Goal: Check status: Check status

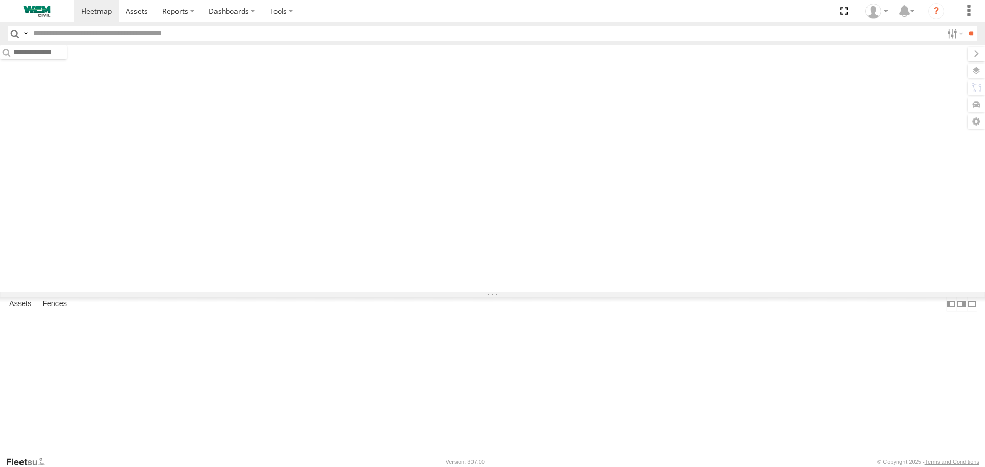
type input "******"
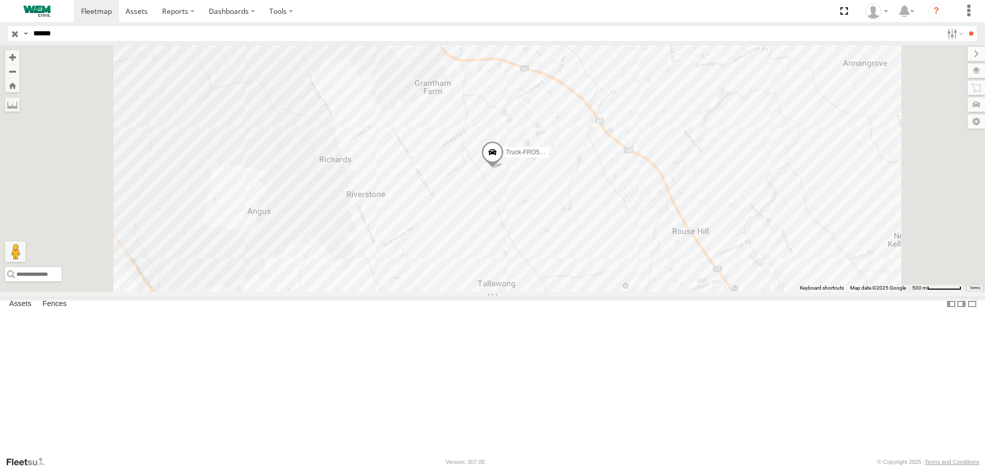
click at [0, 0] on div "Truck-FRO52R" at bounding box center [0, 0] width 0 height 0
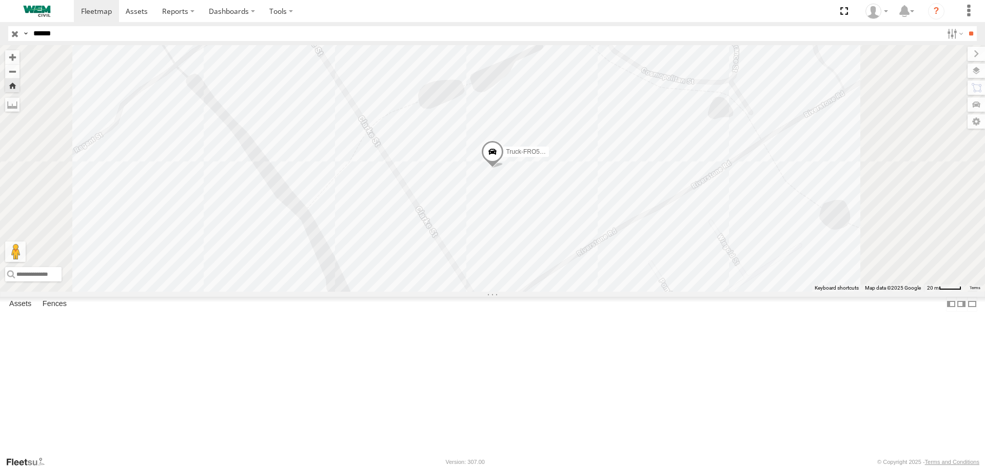
click at [504, 169] on span at bounding box center [492, 155] width 23 height 28
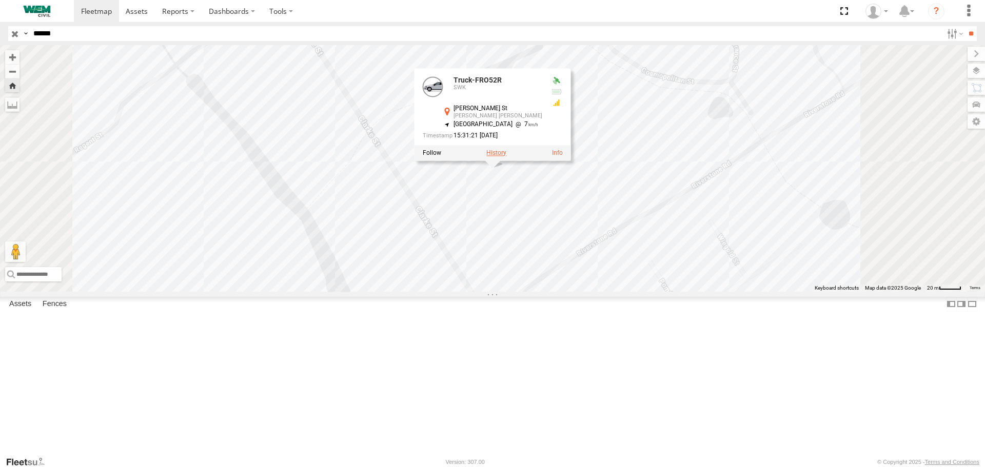
click at [506, 157] on label at bounding box center [496, 153] width 20 height 7
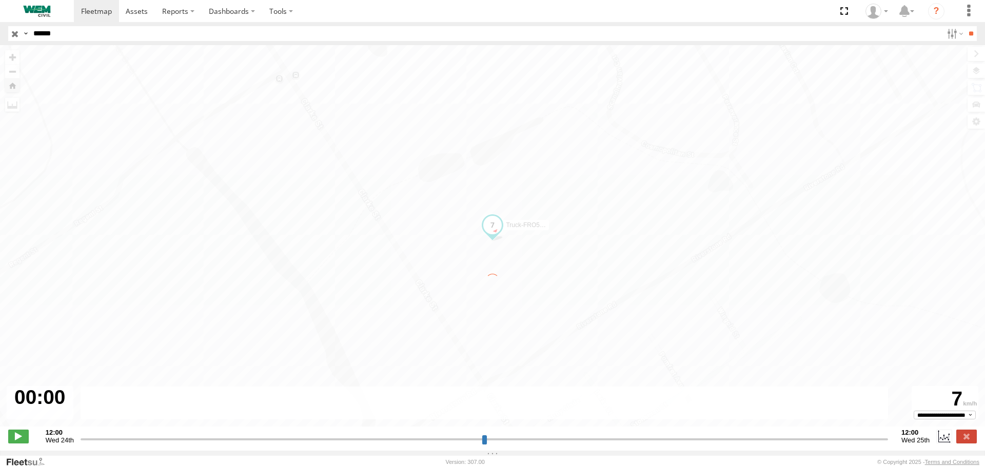
type input "**********"
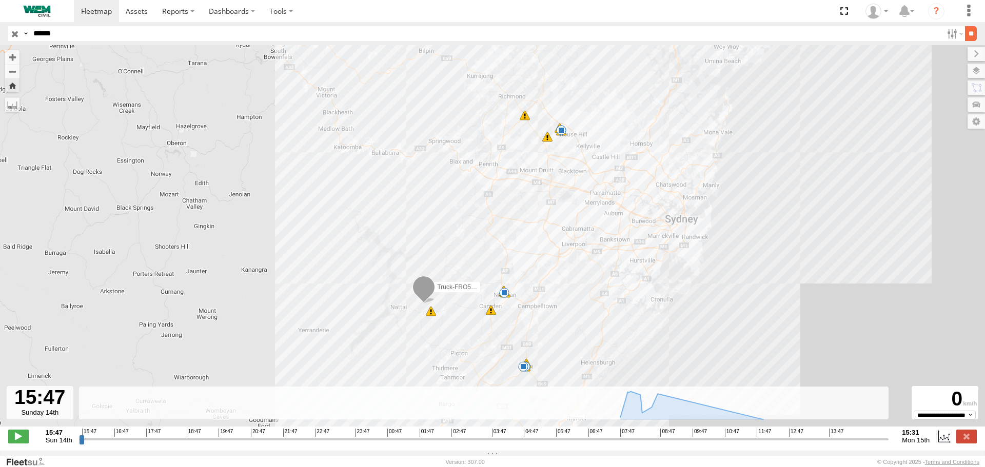
click at [965, 31] on input "**" at bounding box center [971, 33] width 12 height 15
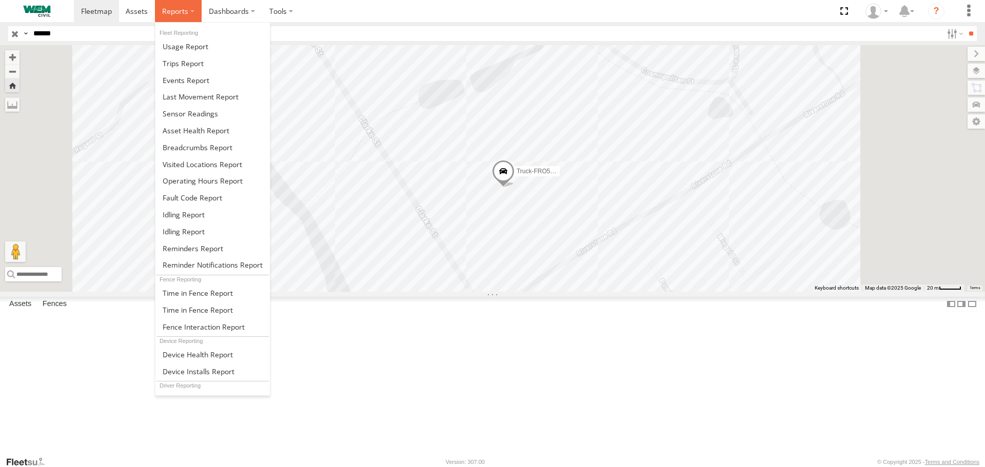
click at [183, 14] on span at bounding box center [175, 11] width 26 height 10
click at [196, 152] on span at bounding box center [198, 148] width 70 height 10
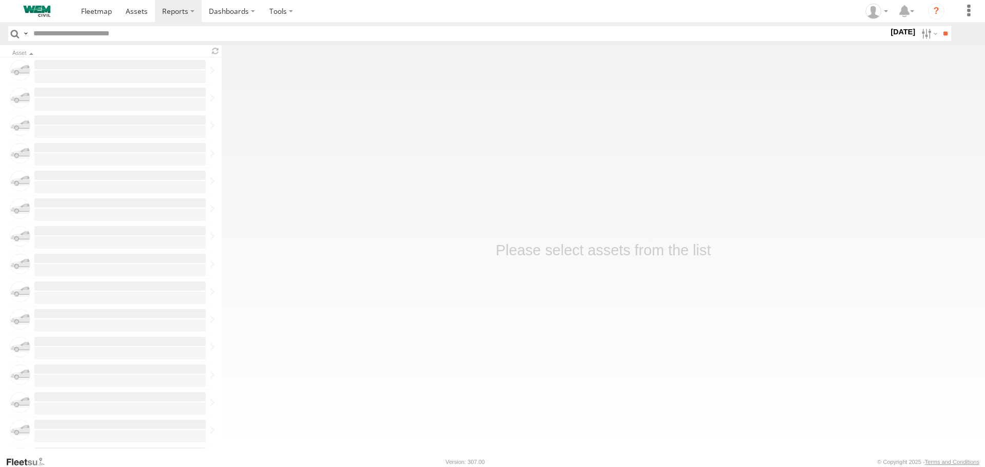
click at [889, 28] on label "[DATE]" at bounding box center [903, 31] width 29 height 11
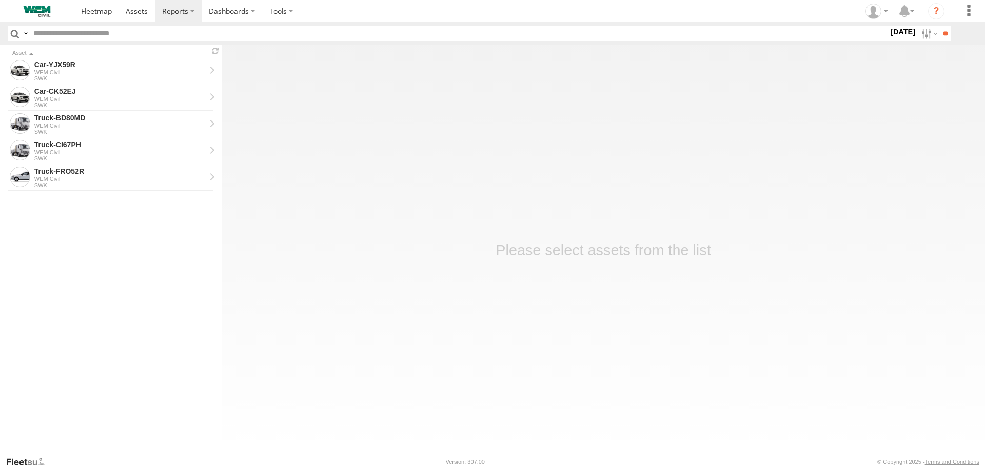
click at [0, 0] on label at bounding box center [0, 0] width 0 height 0
click at [941, 34] on input "**" at bounding box center [945, 33] width 12 height 15
click at [67, 93] on div "Truck-FRO52R" at bounding box center [119, 91] width 171 height 9
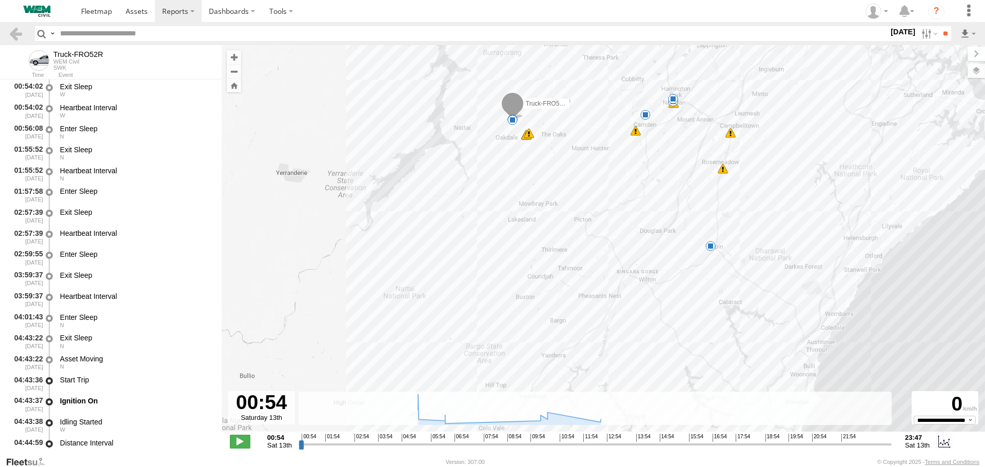
drag, startPoint x: 806, startPoint y: 258, endPoint x: 807, endPoint y: 162, distance: 95.9
click at [807, 162] on div "Truck-FRO52R 04:53 Sat 04:53 Sat 05:06 Sat 05:09 Sat 05:16 Sat 05:17 Sat 05:24 …" at bounding box center [603, 244] width 763 height 398
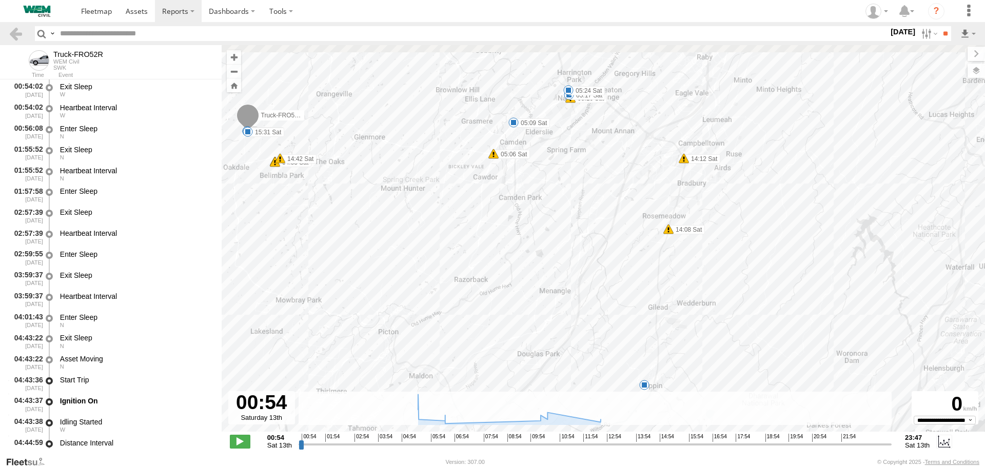
drag, startPoint x: 515, startPoint y: 164, endPoint x: 558, endPoint y: 305, distance: 147.5
click at [558, 305] on div "Truck-FRO52R 04:53 Sat 04:53 Sat 05:06 Sat 05:09 Sat 05:16 Sat 05:17 Sat 05:24 …" at bounding box center [603, 244] width 763 height 398
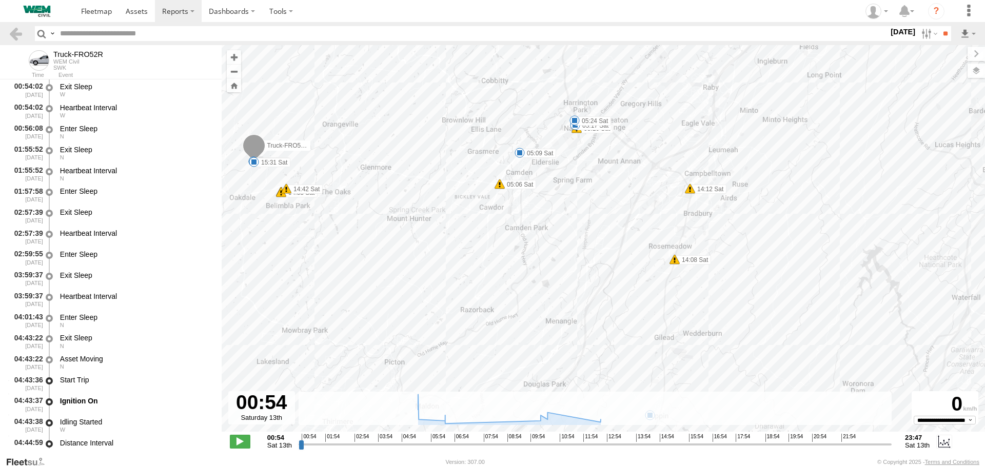
drag, startPoint x: 536, startPoint y: 209, endPoint x: 542, endPoint y: 222, distance: 14.9
click at [542, 222] on div "Truck-FRO52R 04:53 Sat 04:53 Sat 05:06 Sat 05:09 Sat 05:16 Sat 05:17 Sat 05:24 …" at bounding box center [603, 244] width 763 height 398
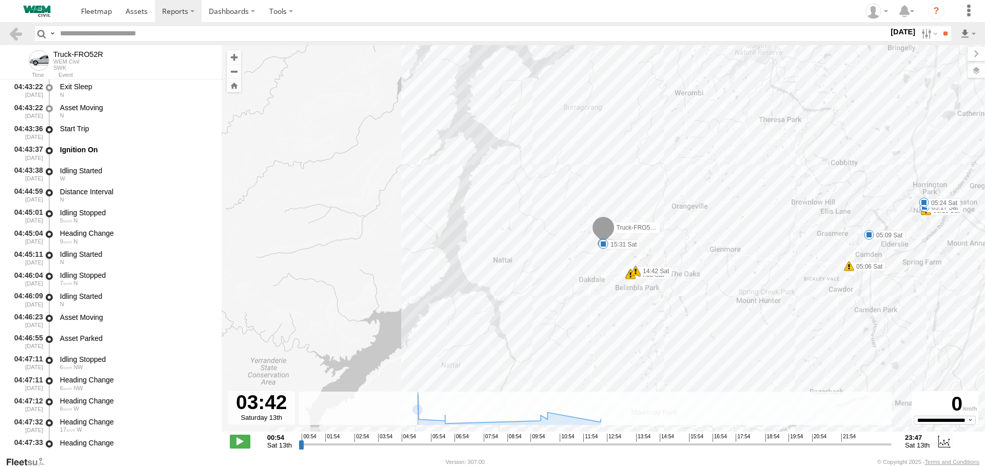
scroll to position [357, 0]
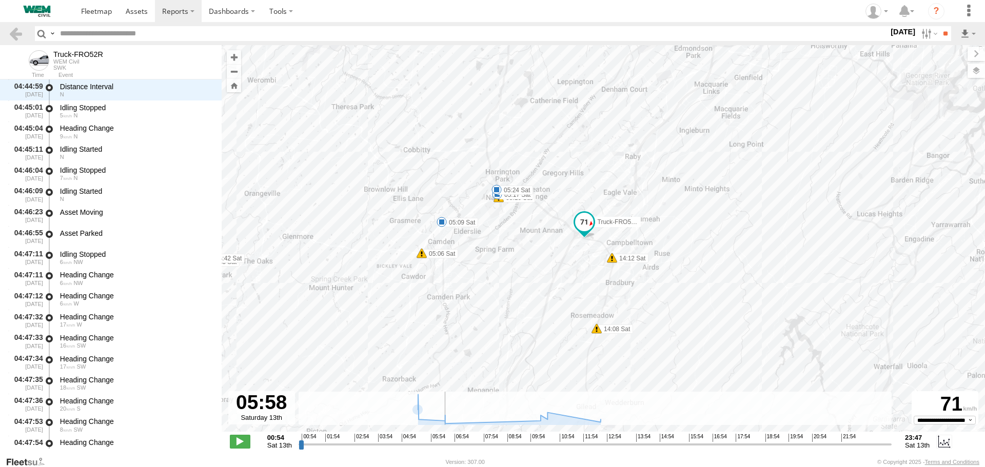
drag, startPoint x: 301, startPoint y: 443, endPoint x: 431, endPoint y: 425, distance: 131.0
type input "**********"
click at [431, 440] on input "range" at bounding box center [595, 445] width 593 height 10
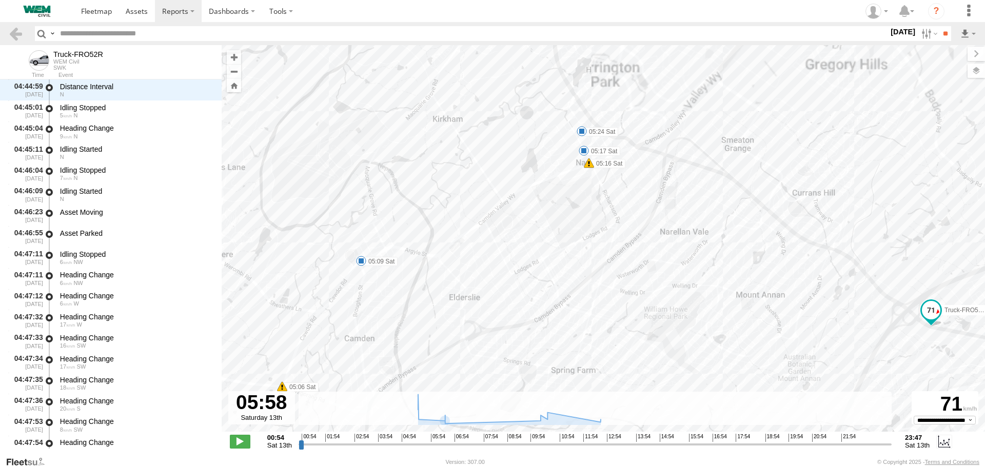
drag, startPoint x: 537, startPoint y: 229, endPoint x: 536, endPoint y: 259, distance: 29.8
click at [536, 259] on div "Truck-FRO52R 04:53 Sat 04:53 Sat 05:06 Sat 05:09 Sat 05:16 Sat 05:17 Sat 05:24 …" at bounding box center [603, 244] width 763 height 398
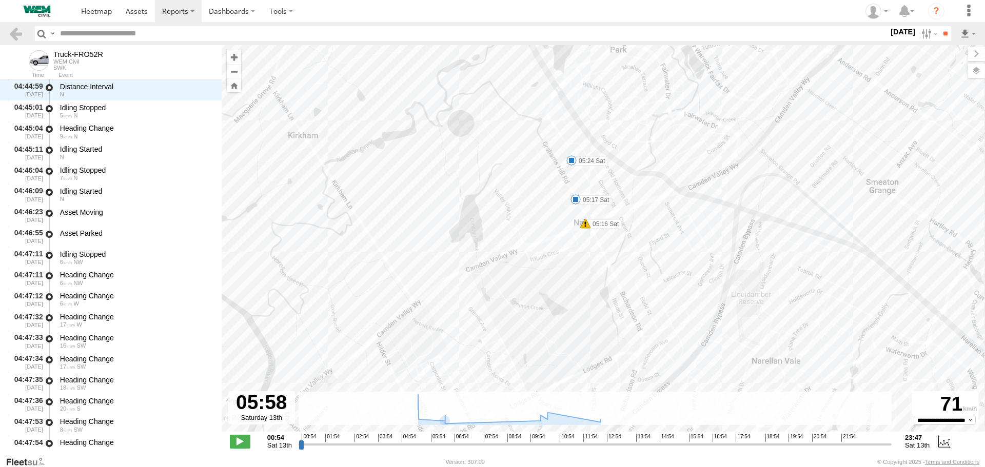
drag, startPoint x: 585, startPoint y: 241, endPoint x: 570, endPoint y: 303, distance: 63.5
click at [570, 303] on div "Truck-FRO52R 04:53 Sat 04:53 Sat 05:06 Sat 05:09 Sat 05:16 Sat 05:17 Sat 05:24 …" at bounding box center [603, 244] width 763 height 398
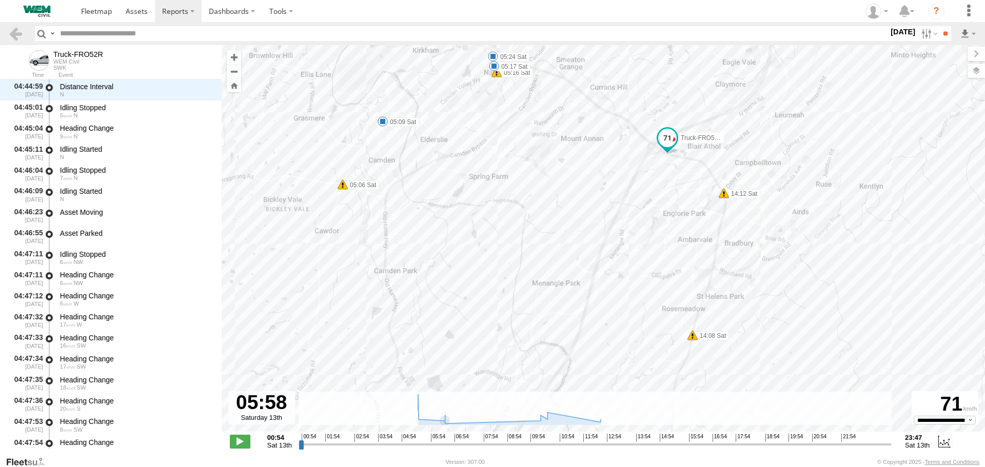
drag, startPoint x: 761, startPoint y: 261, endPoint x: 597, endPoint y: 174, distance: 185.0
click at [598, 174] on div "Truck-FRO52R 04:53 Sat 04:53 Sat 05:06 Sat 05:09 Sat 05:16 Sat 05:17 Sat 05:24 …" at bounding box center [603, 244] width 763 height 398
